Goal: Navigation & Orientation: Go to known website

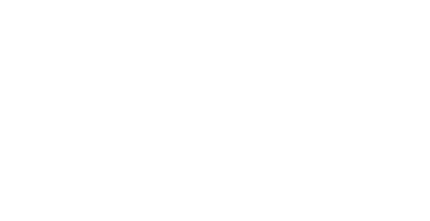
select select "*"
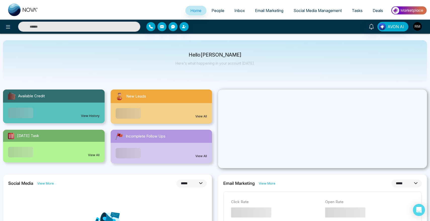
click at [419, 25] on img "button" at bounding box center [417, 26] width 9 height 9
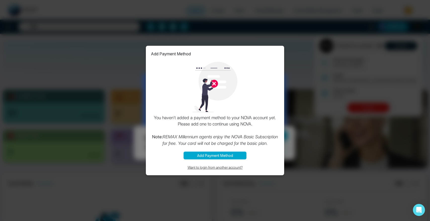
click at [215, 169] on button "Want to login from another account?" at bounding box center [215, 167] width 128 height 6
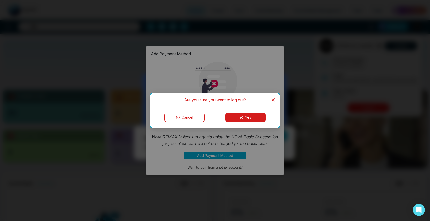
click at [240, 117] on icon at bounding box center [242, 118] width 4 height 4
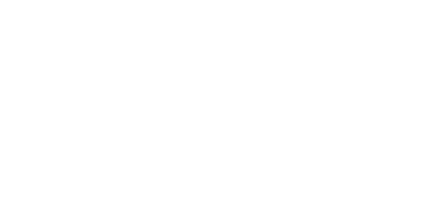
click at [294, 76] on body at bounding box center [215, 110] width 430 height 221
